Goal: Task Accomplishment & Management: Manage account settings

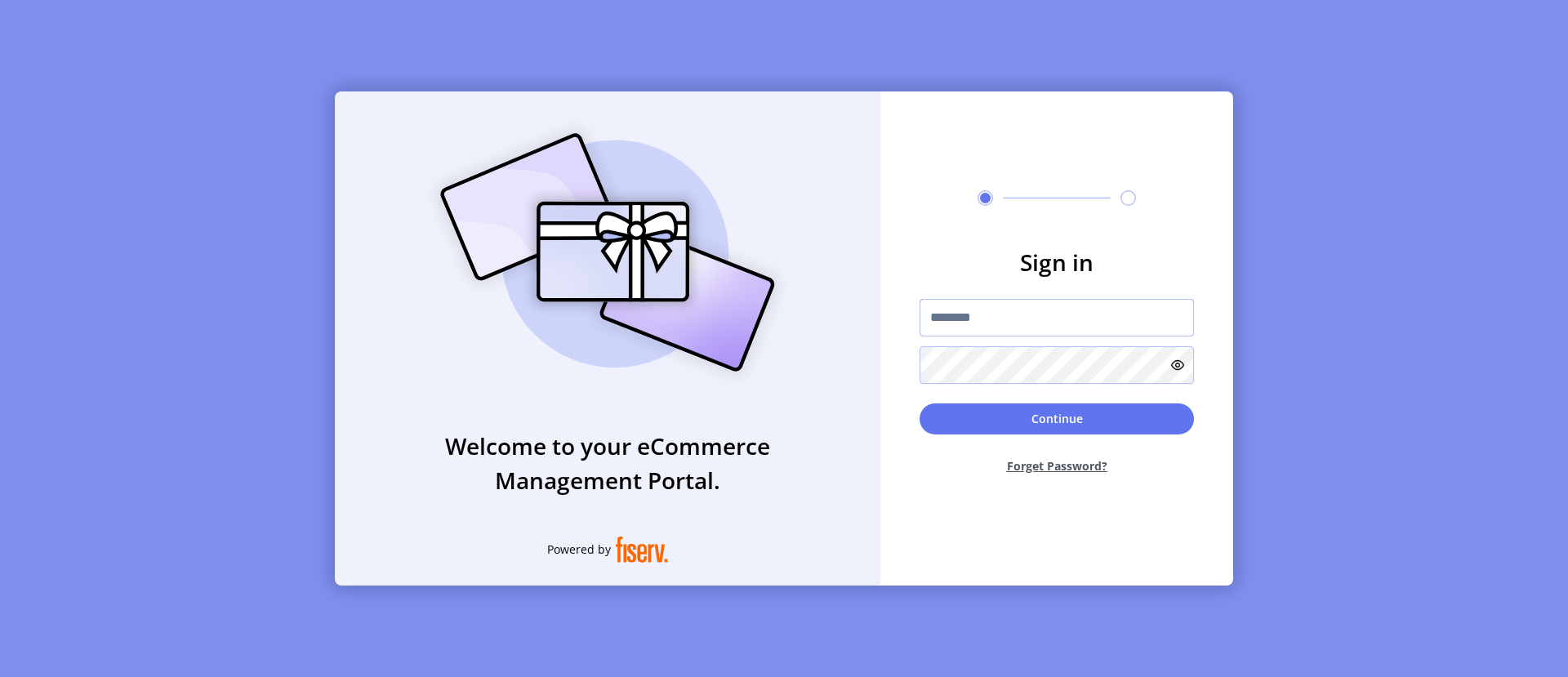
click at [1057, 317] on input "text" at bounding box center [1056, 317] width 274 height 38
type input "**********"
click at [1057, 419] on button "Continue" at bounding box center [1056, 419] width 274 height 31
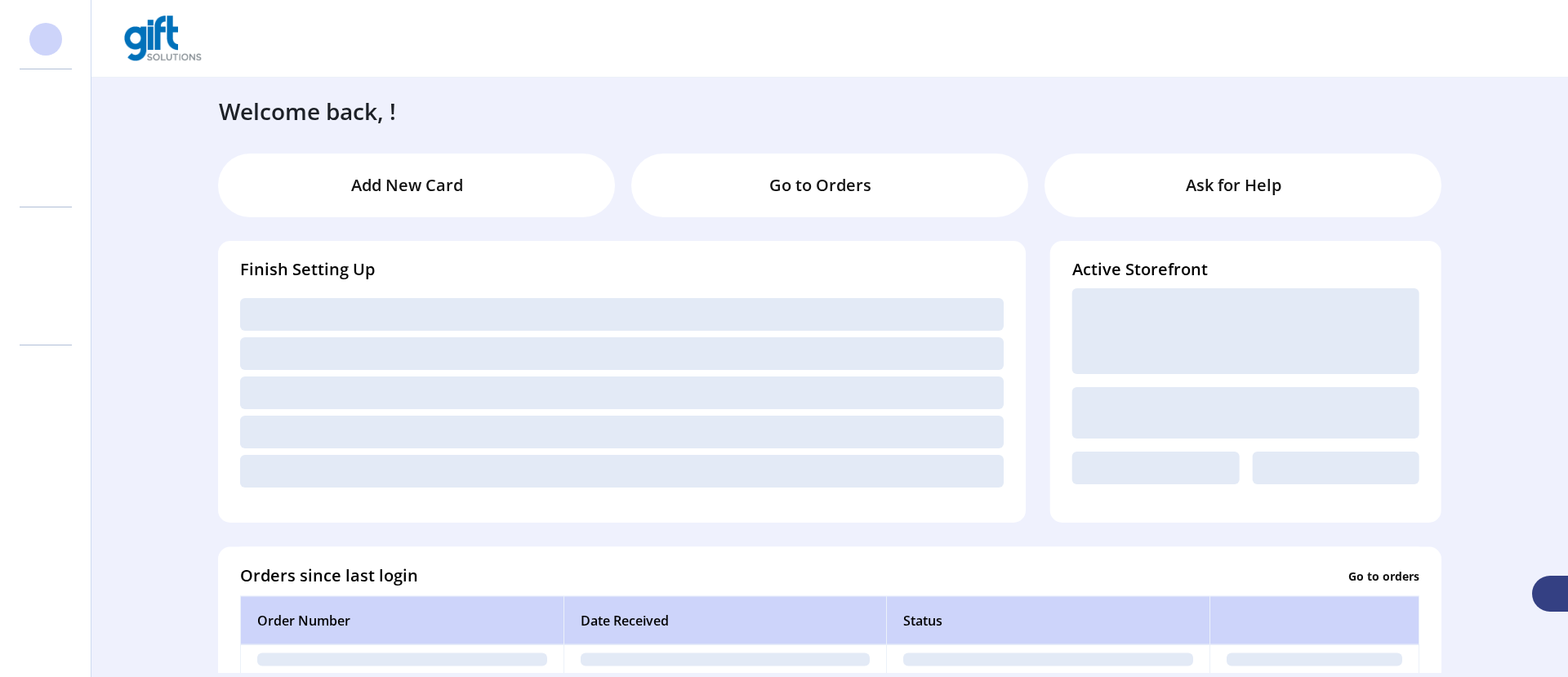
click at [46, 138] on svg-icon at bounding box center [46, 138] width 26 height 26
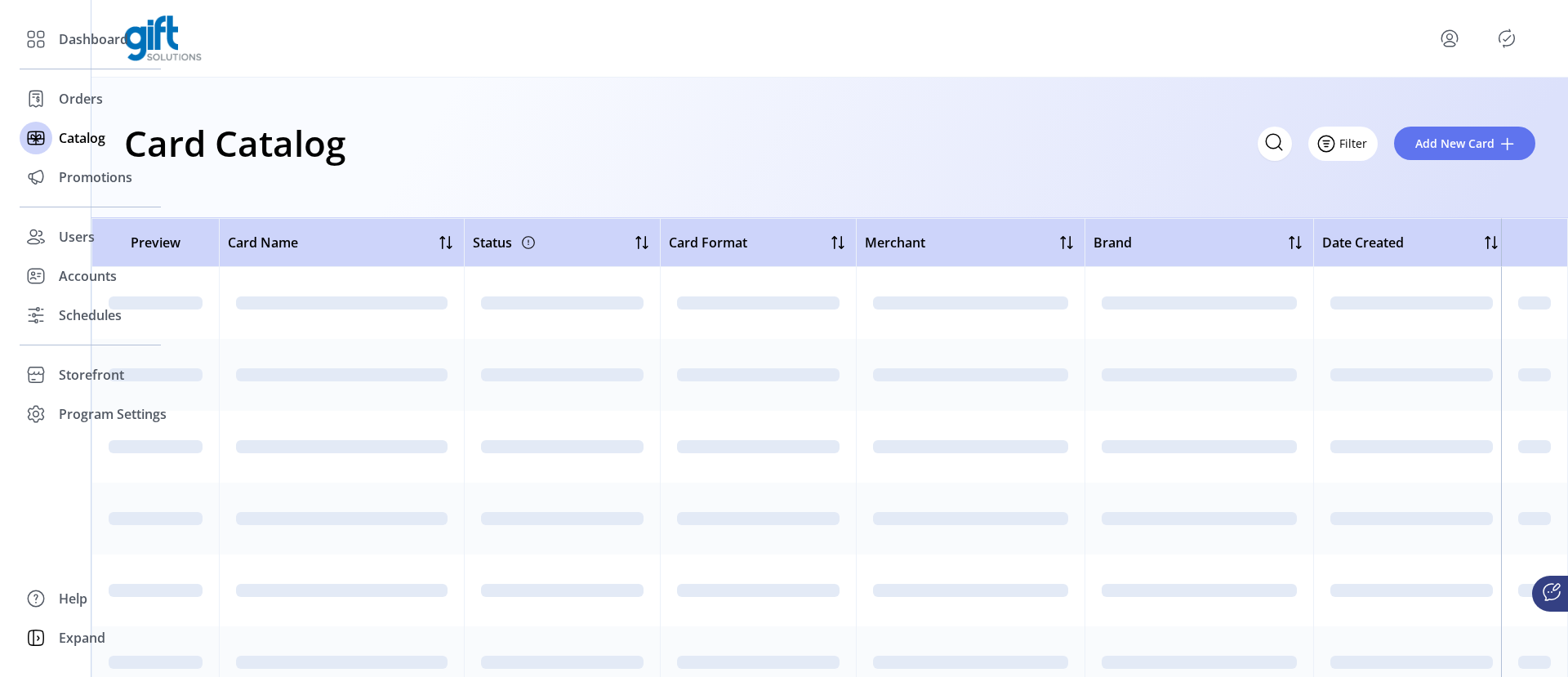
click at [1328, 144] on icon "Filter Button" at bounding box center [1326, 144] width 5 height 0
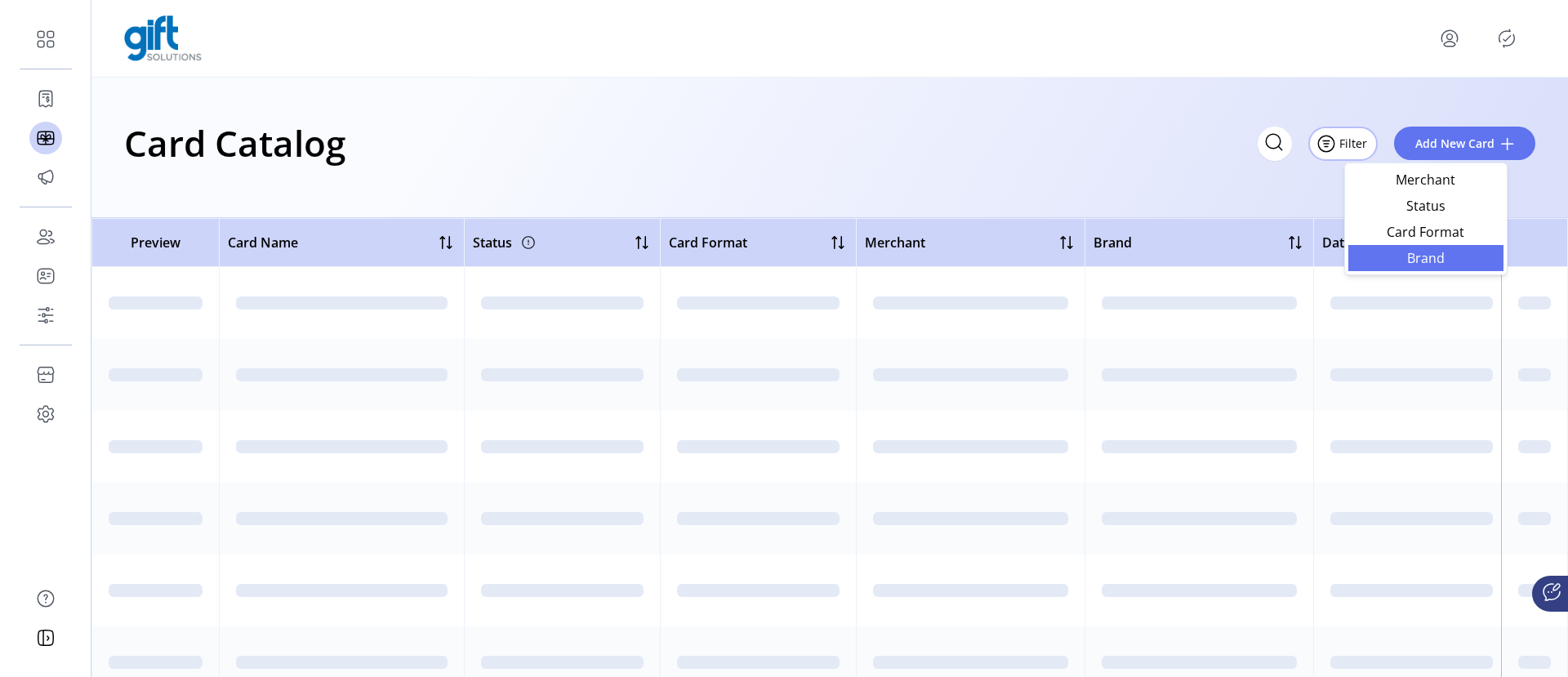
click at [1424, 257] on span "Brand" at bounding box center [1425, 257] width 136 height 13
